Goal: Transaction & Acquisition: Register for event/course

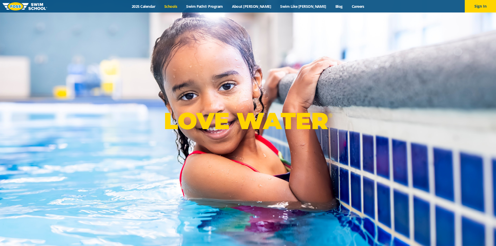
click at [182, 5] on link "Schools" at bounding box center [171, 6] width 22 height 5
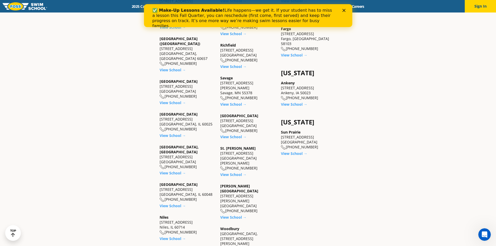
scroll to position [417, 0]
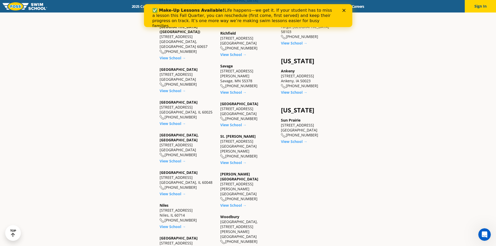
click at [231, 246] on link "View School →" at bounding box center [233, 248] width 26 height 5
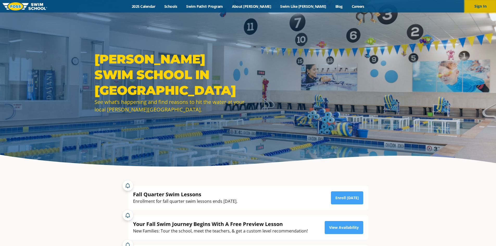
click at [480, 7] on button "Sign In" at bounding box center [480, 6] width 31 height 13
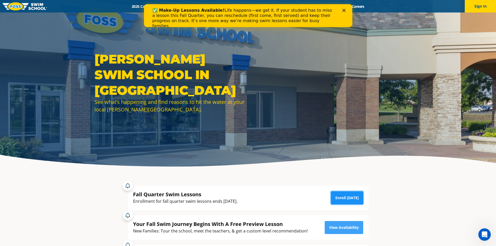
click at [351, 198] on link "Enroll [DATE]" at bounding box center [347, 198] width 32 height 13
